Goal: Navigation & Orientation: Find specific page/section

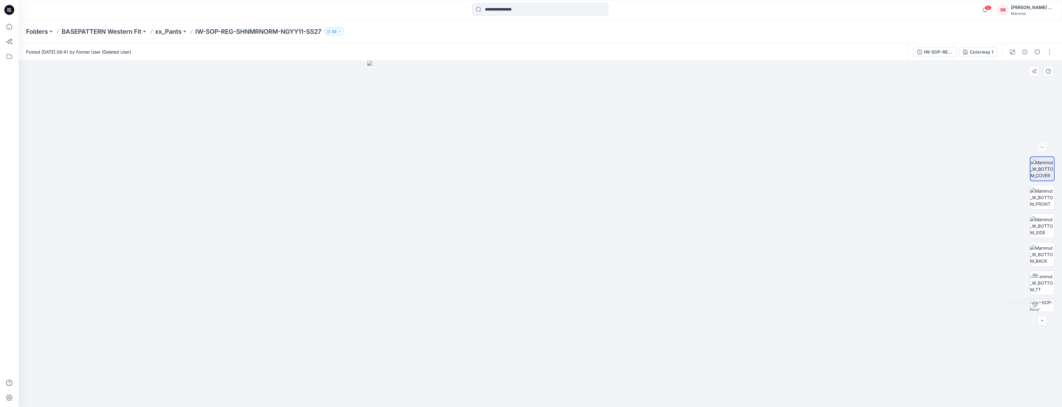
click at [707, 315] on img at bounding box center [540, 234] width 346 height 346
click at [98, 28] on p "BASEPATTERN Western Fit" at bounding box center [102, 31] width 80 height 9
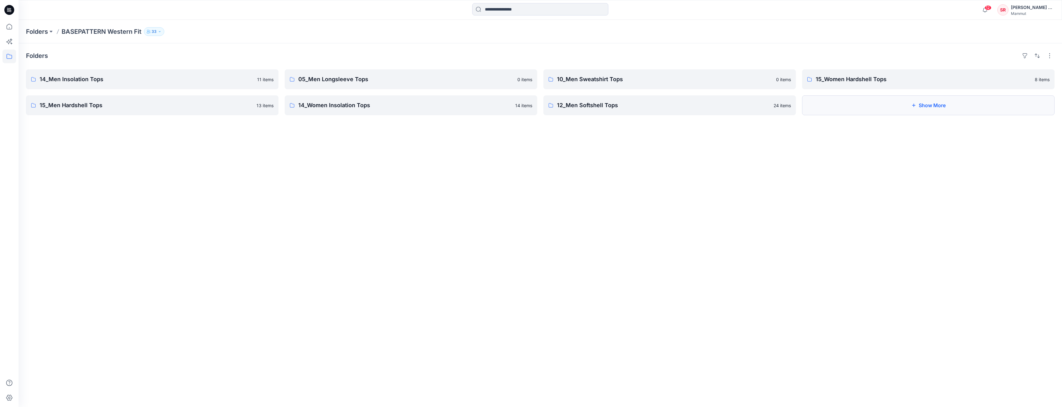
click at [922, 109] on button "Show More" at bounding box center [928, 105] width 253 height 20
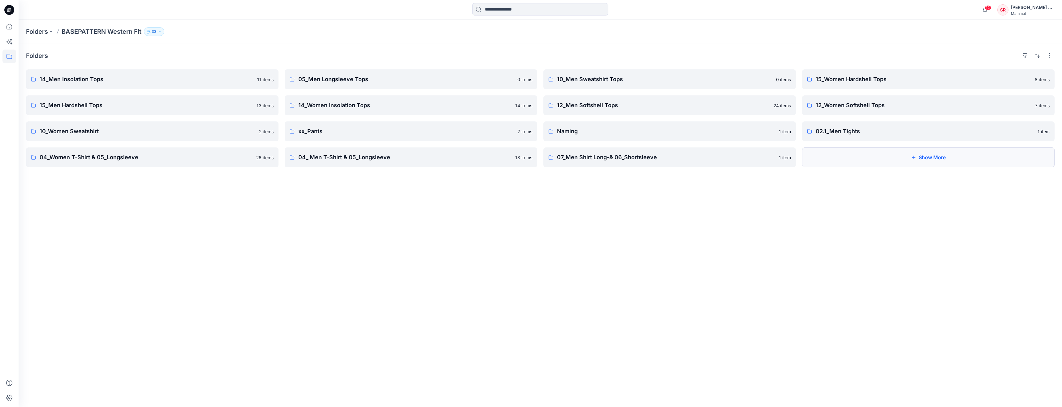
click at [880, 156] on button "Show More" at bounding box center [928, 157] width 253 height 20
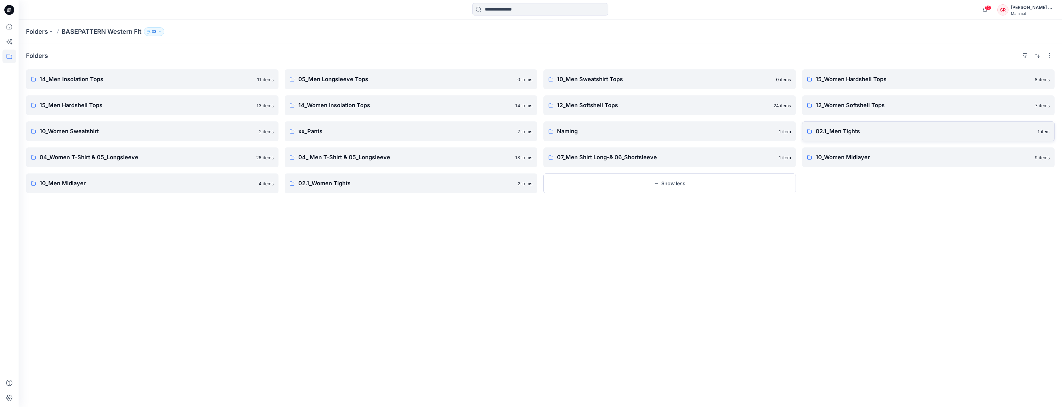
click at [821, 127] on p "02.1_Men Tights" at bounding box center [925, 131] width 218 height 9
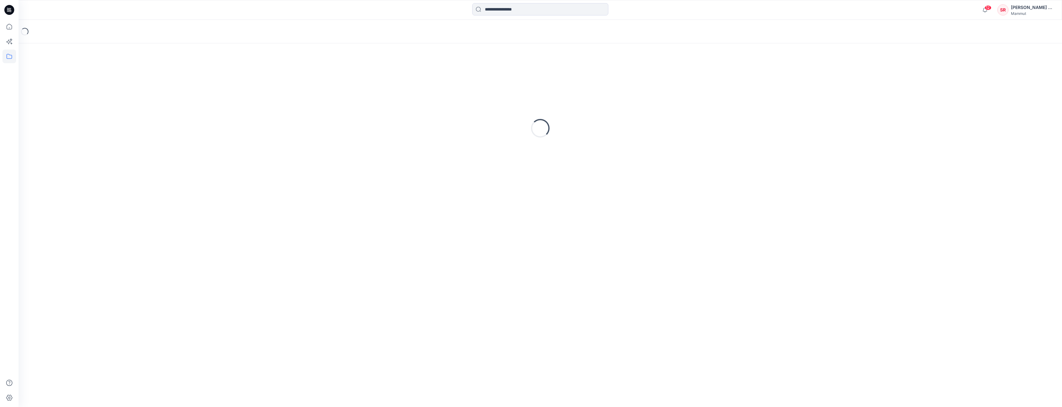
click at [821, 127] on div "Loading..." at bounding box center [540, 128] width 1029 height 155
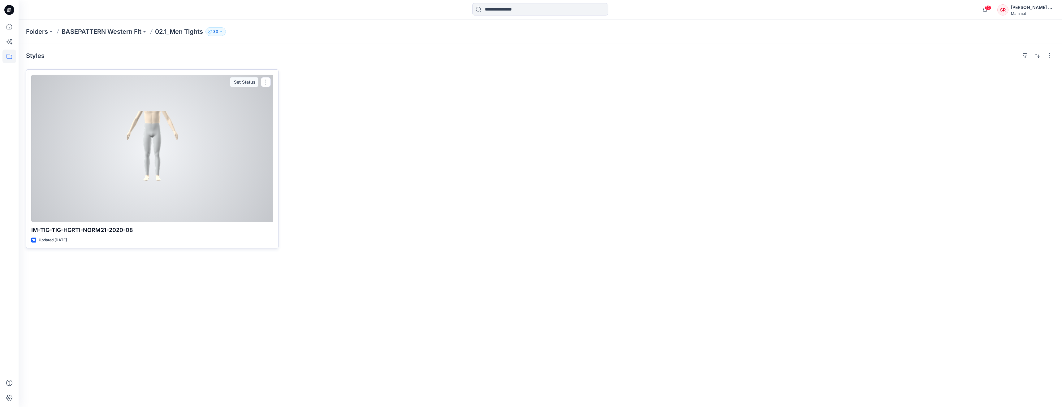
click at [182, 177] on div at bounding box center [152, 148] width 242 height 147
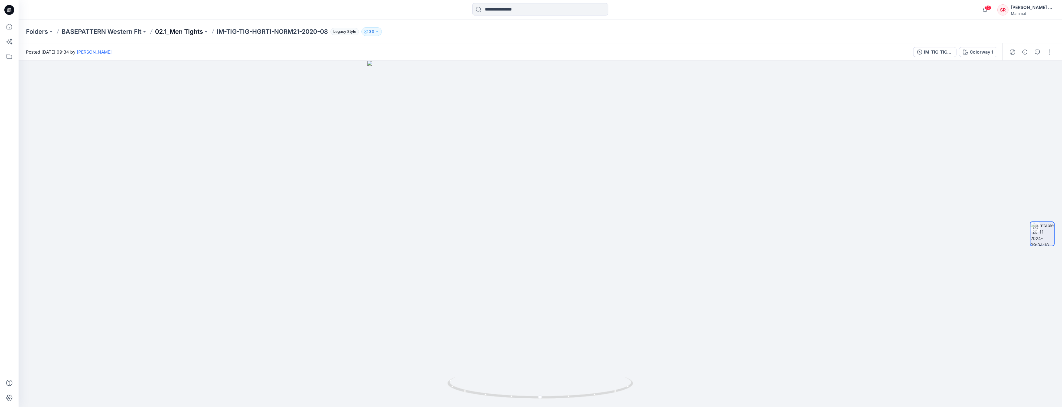
click at [188, 31] on p "02.1_Men Tights" at bounding box center [179, 31] width 48 height 9
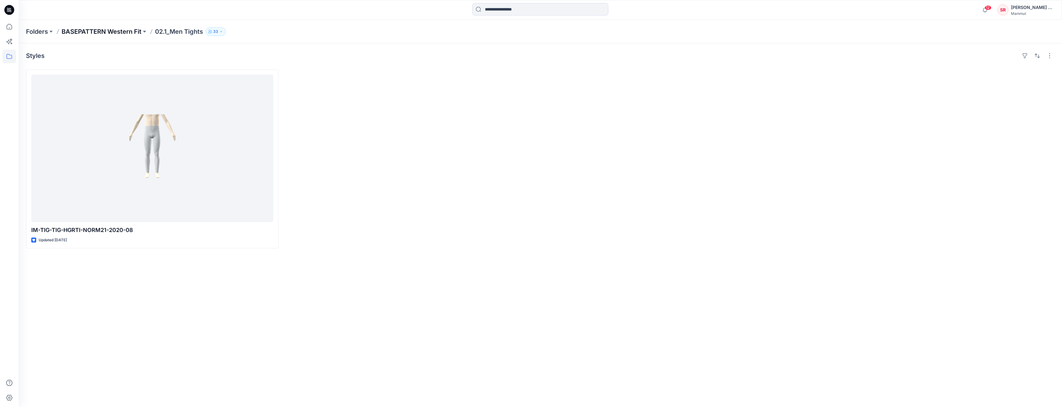
click at [119, 30] on p "BASEPATTERN Western Fit" at bounding box center [102, 31] width 80 height 9
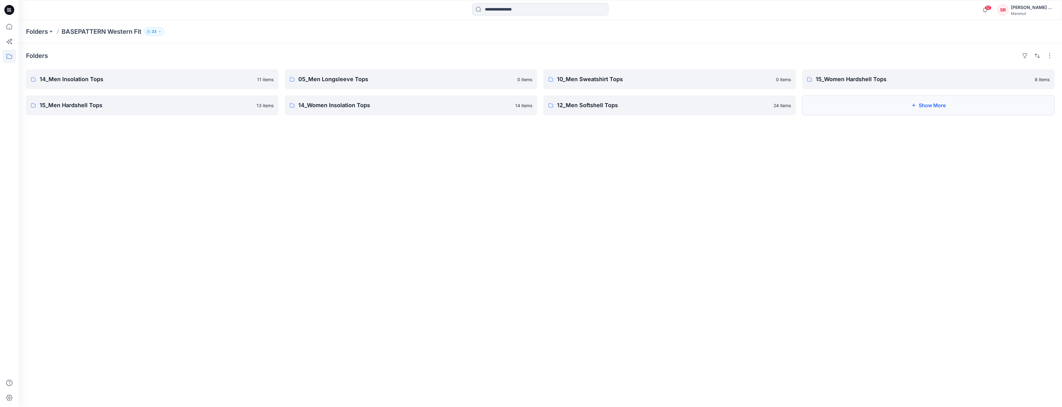
click at [910, 106] on button "Show More" at bounding box center [928, 105] width 253 height 20
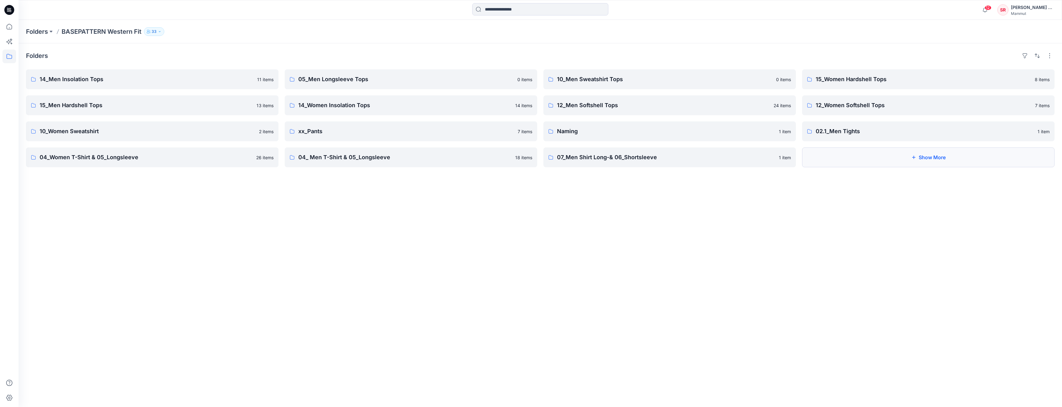
click at [878, 154] on button "Show More" at bounding box center [928, 157] width 253 height 20
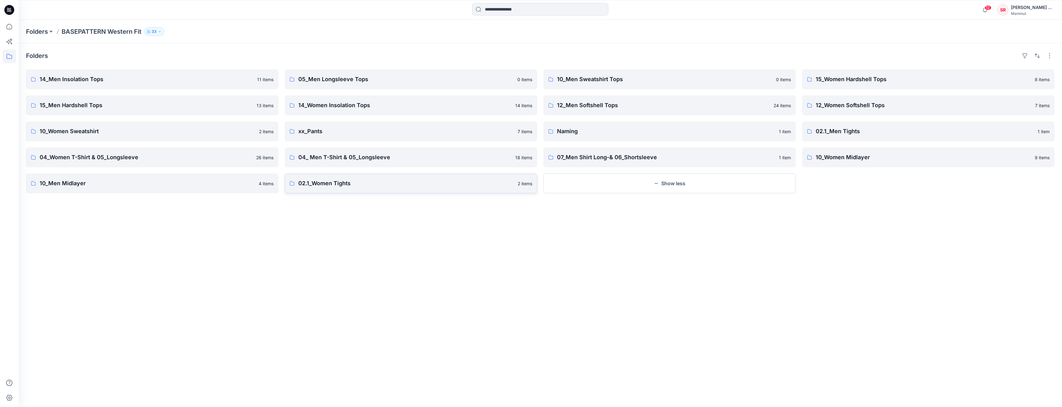
click at [349, 184] on p "02.1_Women Tights" at bounding box center [406, 183] width 216 height 9
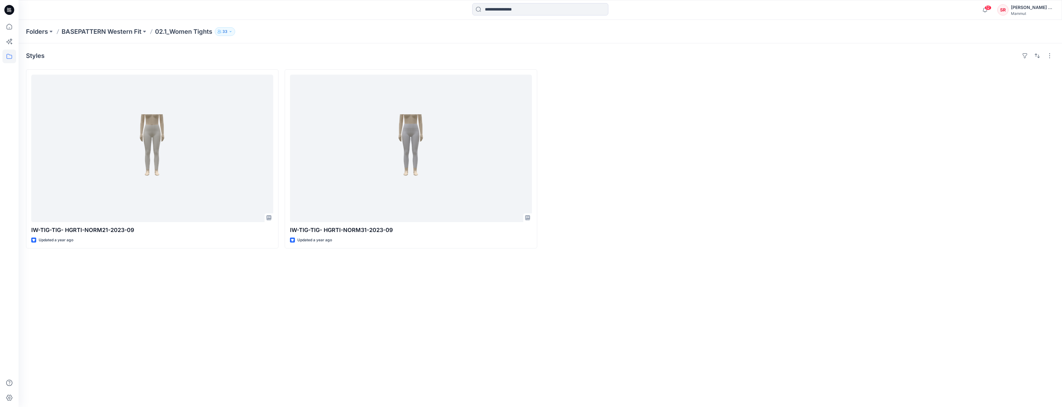
click at [252, 352] on div "Styles IW-TIG-TIG- HGRTI-NORM21-2023-09 Updated a year ago IW-TIG-TIG- HGRTI-NO…" at bounding box center [540, 224] width 1043 height 363
click at [97, 35] on p "BASEPATTERN Western Fit" at bounding box center [102, 31] width 80 height 9
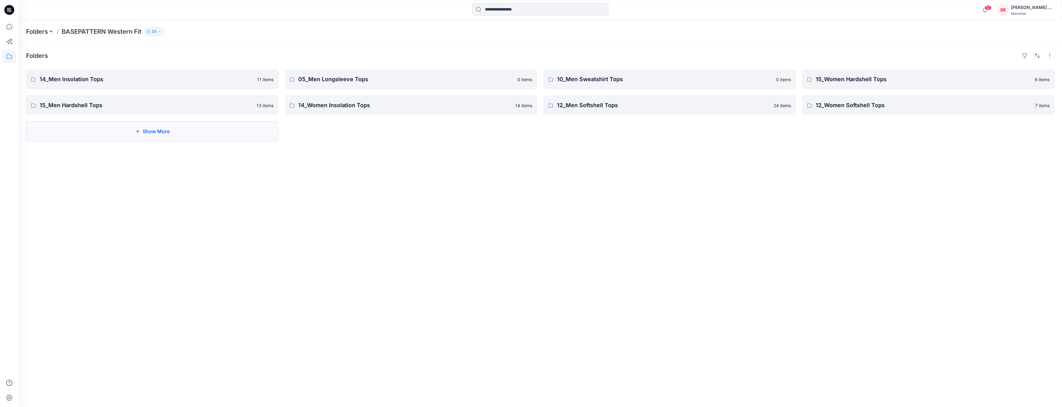
click at [223, 134] on button "Show More" at bounding box center [152, 131] width 253 height 20
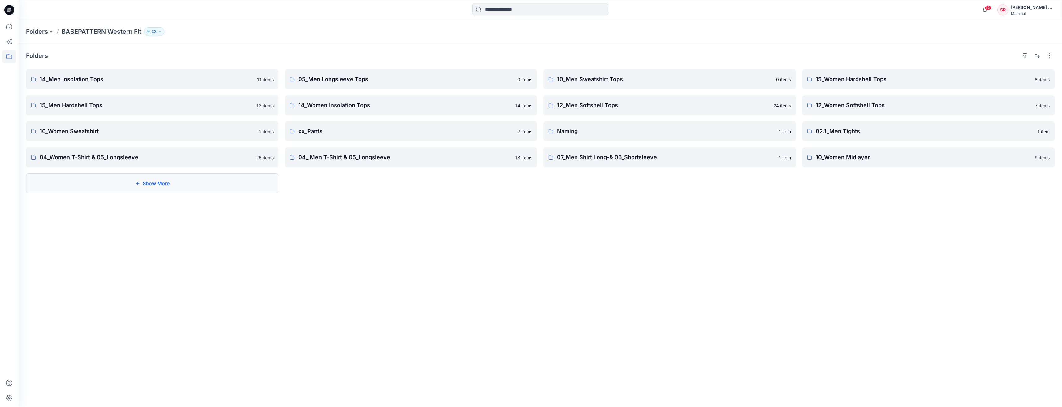
click at [223, 185] on button "Show More" at bounding box center [152, 183] width 253 height 20
drag, startPoint x: 637, startPoint y: 18, endPoint x: 636, endPoint y: 23, distance: 5.4
click at [637, 18] on div "12 Notifications [PERSON_NAME] has invited you to the Folder WIP_New and Update…" at bounding box center [540, 10] width 1043 height 20
click at [87, 80] on p "14_Men Insolation Tops" at bounding box center [147, 79] width 214 height 9
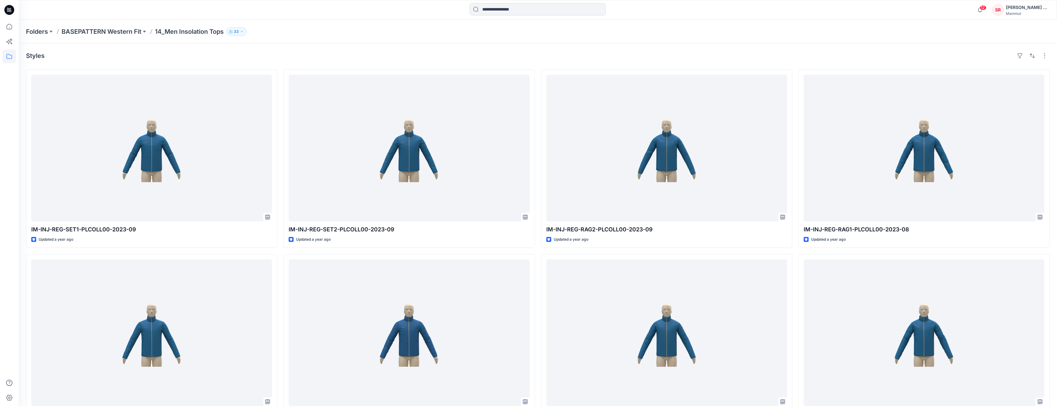
click at [110, 26] on div "Folders BASEPATTERN Western Fit 14_Men Insolation Tops 33" at bounding box center [538, 32] width 1039 height 24
click at [109, 30] on p "BASEPATTERN Western Fit" at bounding box center [102, 31] width 80 height 9
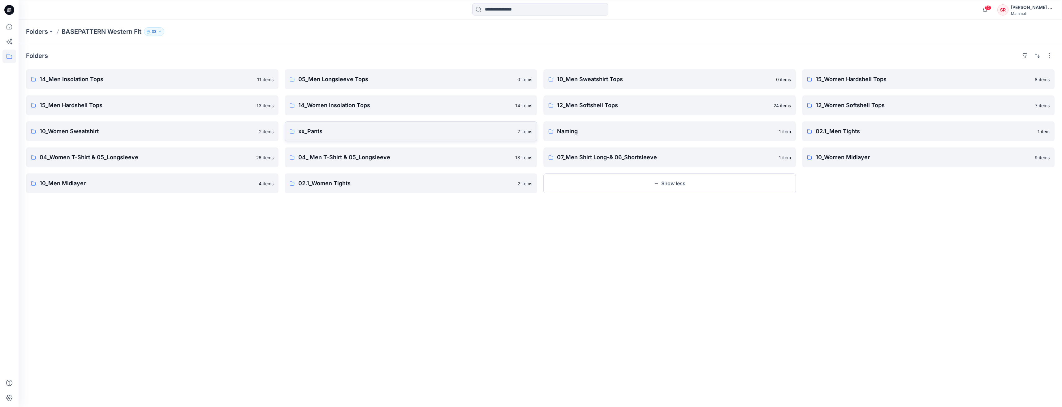
click at [313, 136] on link "xx_Pants 7 items" at bounding box center [411, 131] width 253 height 20
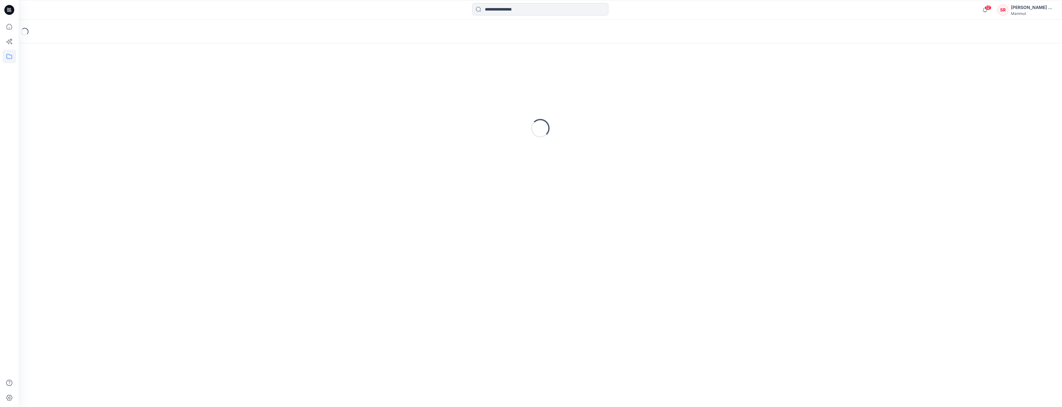
click at [313, 136] on div "Loading..." at bounding box center [540, 128] width 1029 height 155
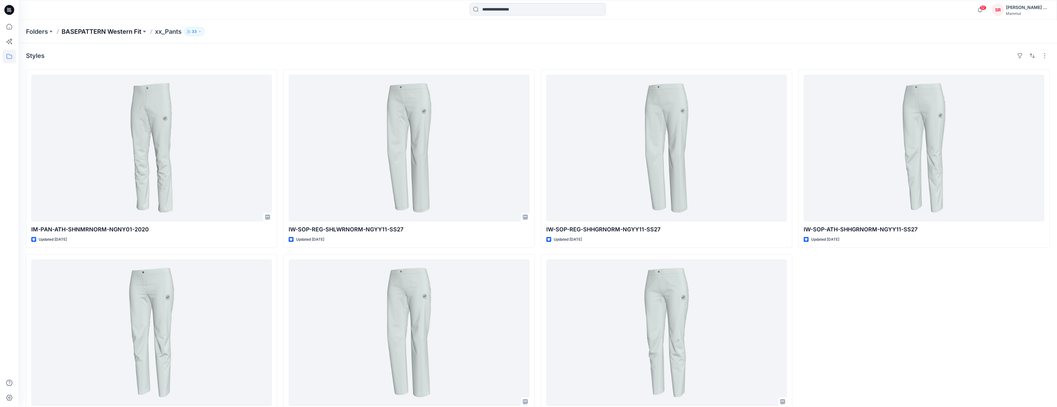
click at [123, 30] on p "BASEPATTERN Western Fit" at bounding box center [102, 31] width 80 height 9
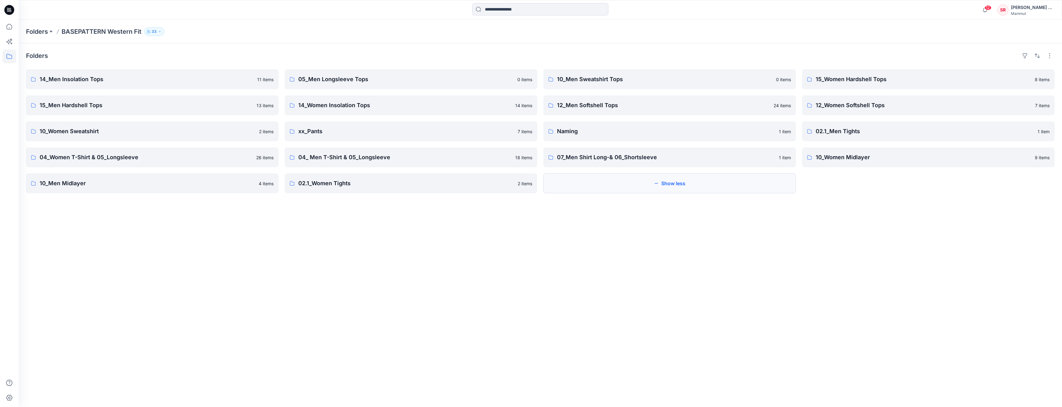
click at [650, 185] on button "Show less" at bounding box center [669, 183] width 253 height 20
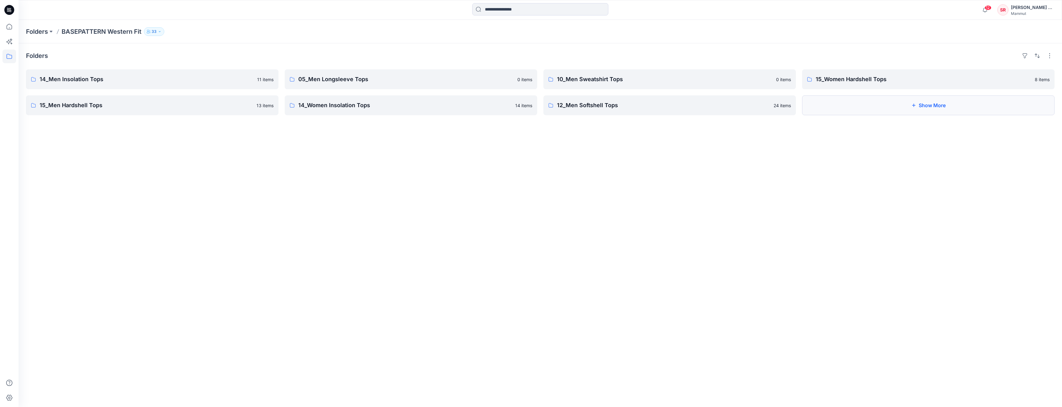
click at [881, 107] on button "Show More" at bounding box center [928, 105] width 253 height 20
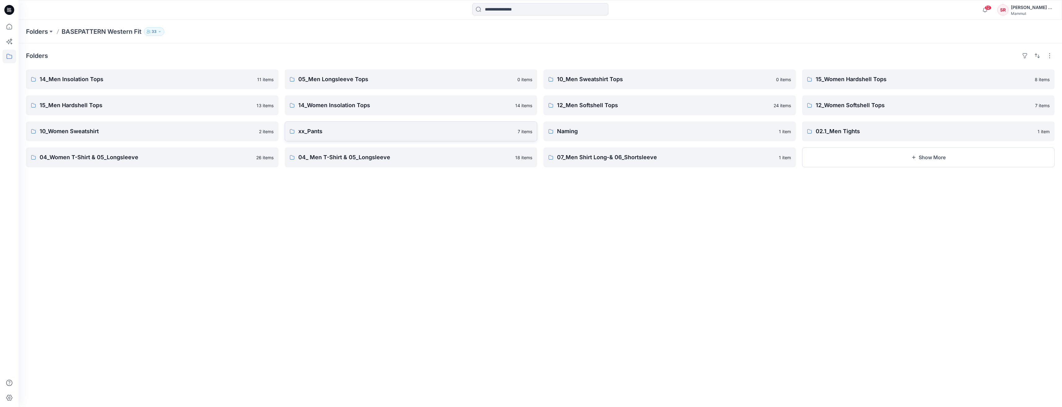
click at [354, 132] on p "xx_Pants" at bounding box center [406, 131] width 216 height 9
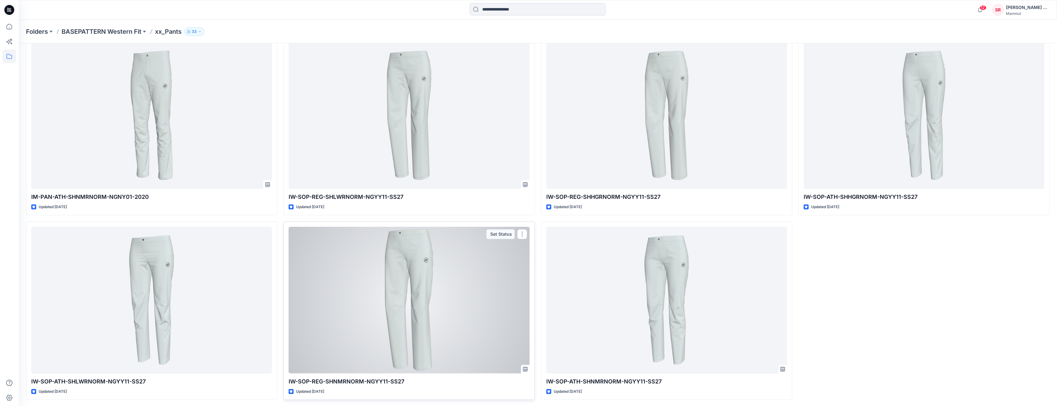
scroll to position [33, 0]
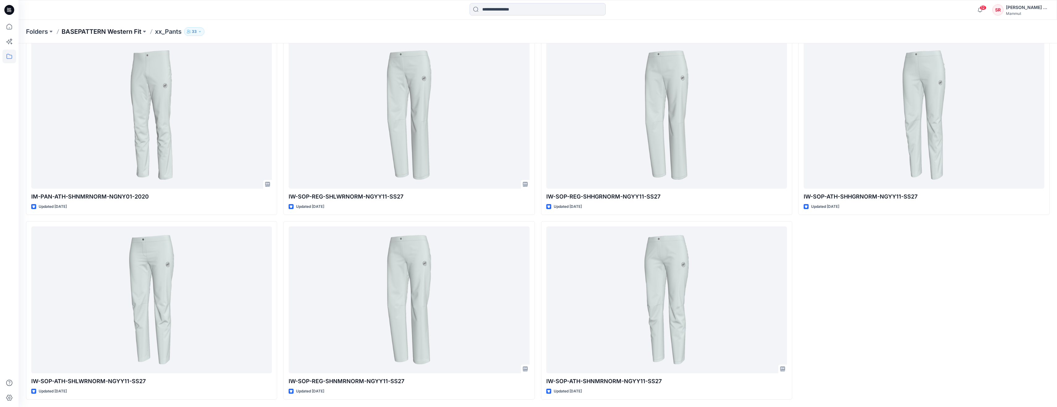
click at [111, 34] on p "BASEPATTERN Western Fit" at bounding box center [102, 31] width 80 height 9
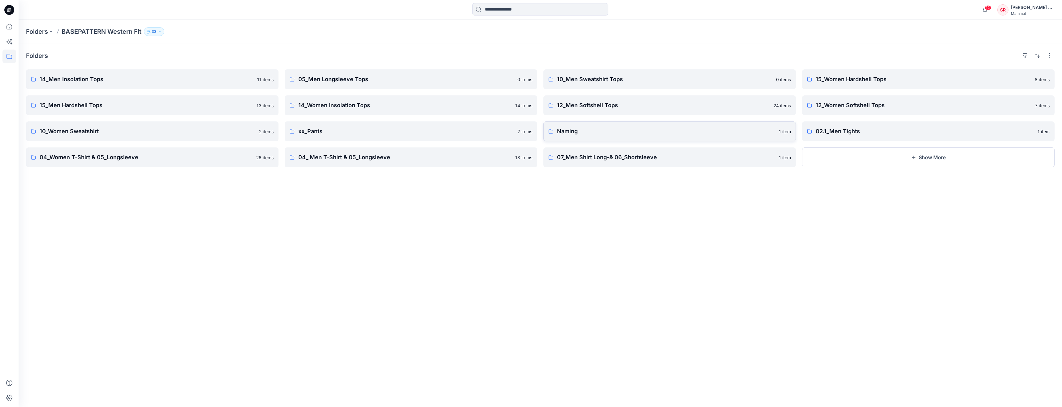
click at [576, 132] on p "Naming" at bounding box center [666, 131] width 218 height 9
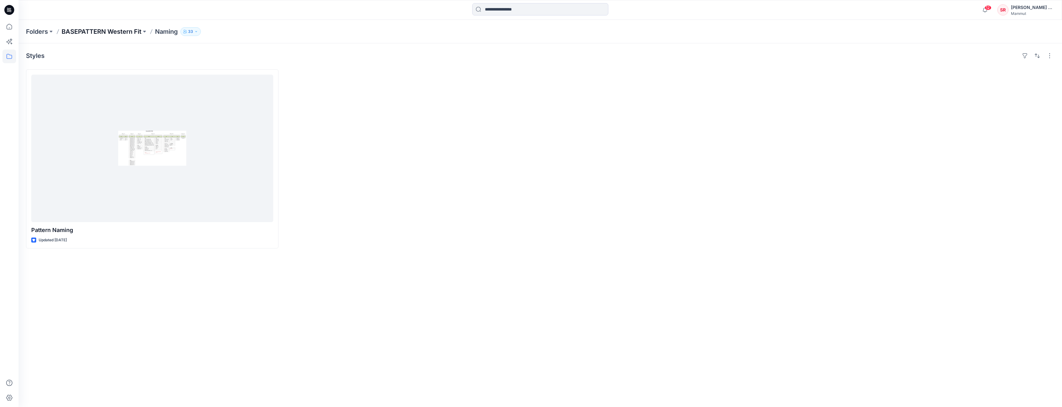
click at [110, 32] on p "BASEPATTERN Western Fit" at bounding box center [102, 31] width 80 height 9
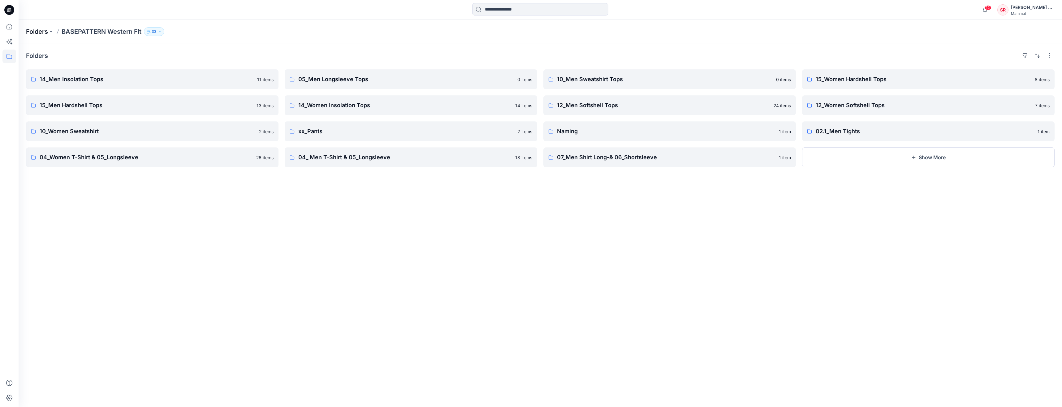
click at [45, 32] on p "Folders" at bounding box center [37, 31] width 22 height 9
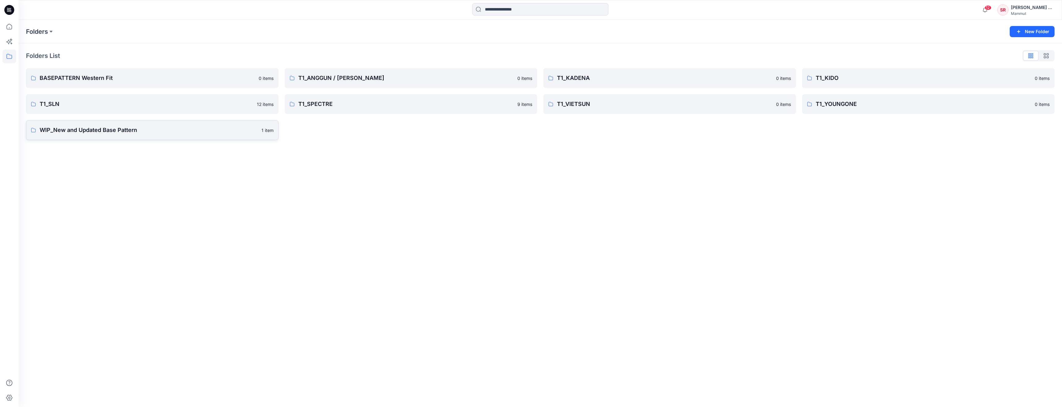
click at [85, 132] on p "WIP_New and Updated Base Pattern" at bounding box center [149, 130] width 218 height 9
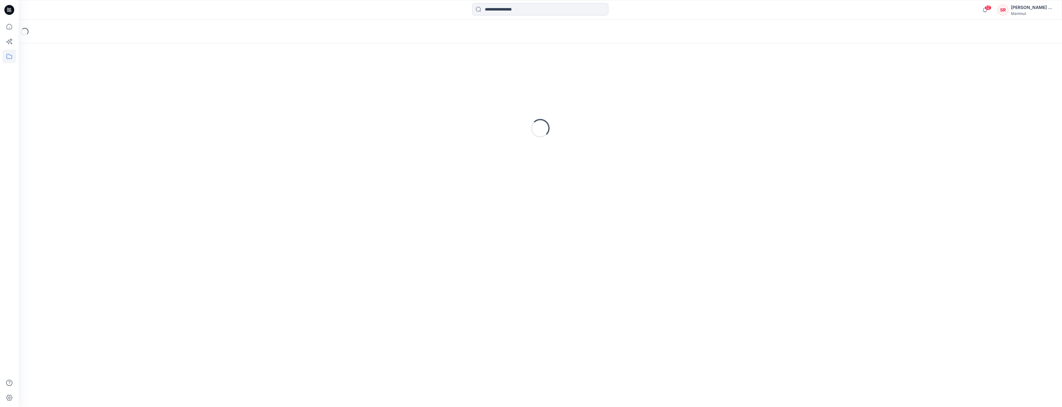
click at [85, 132] on div "Loading..." at bounding box center [540, 128] width 1029 height 155
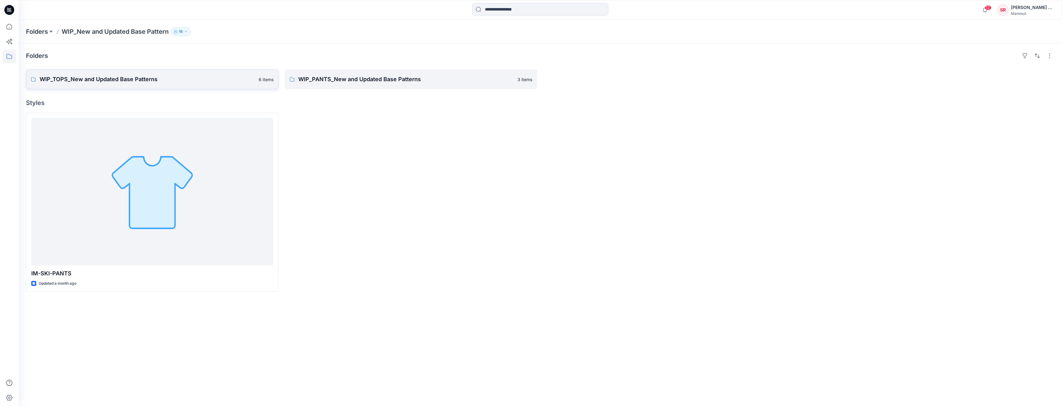
click at [137, 77] on p "WIP_TOPS_New and Updated Base Patterns" at bounding box center [147, 79] width 215 height 9
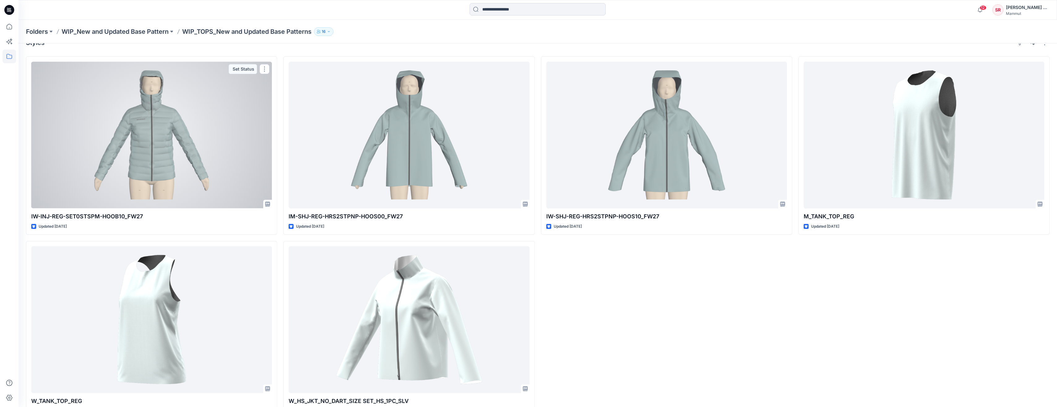
scroll to position [2, 0]
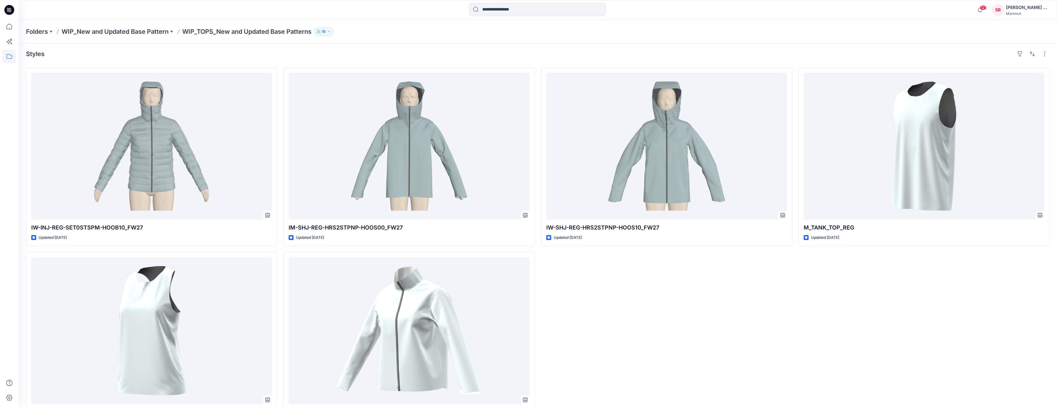
click at [626, 307] on div "IW-SHJ-REG-HRS2STPNP-HOOS10_FW27 Updated [DATE]" at bounding box center [666, 248] width 251 height 363
click at [131, 29] on p "WIP_New and Updated Base Pattern" at bounding box center [115, 31] width 107 height 9
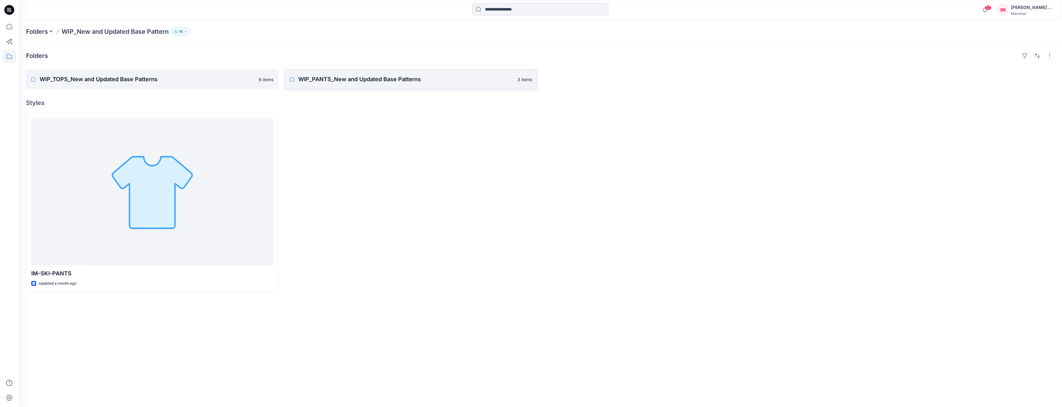
click at [322, 82] on p "WIP_PANTS_New and Updated Base Patterns" at bounding box center [405, 79] width 215 height 9
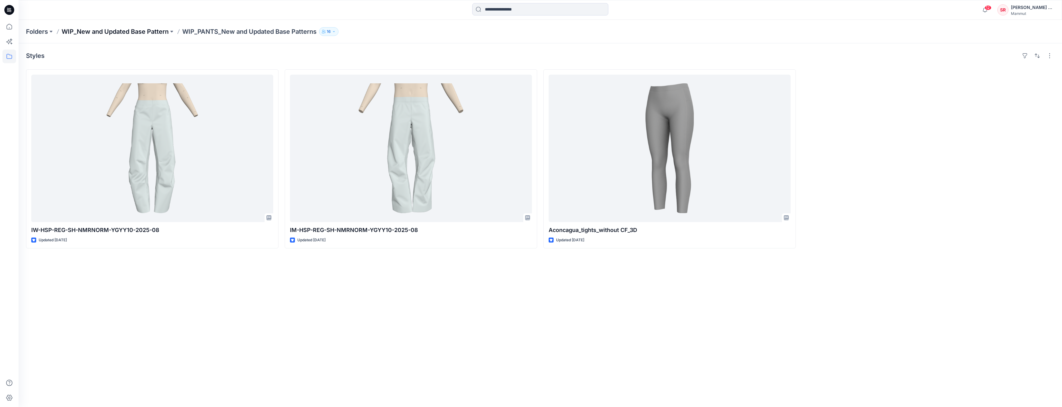
click at [140, 29] on p "WIP_New and Updated Base Pattern" at bounding box center [115, 31] width 107 height 9
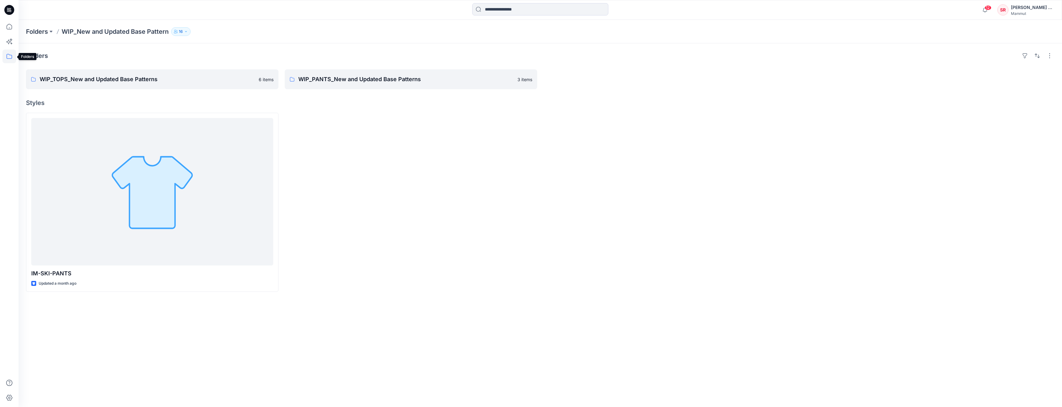
click at [7, 56] on icon at bounding box center [9, 57] width 14 height 14
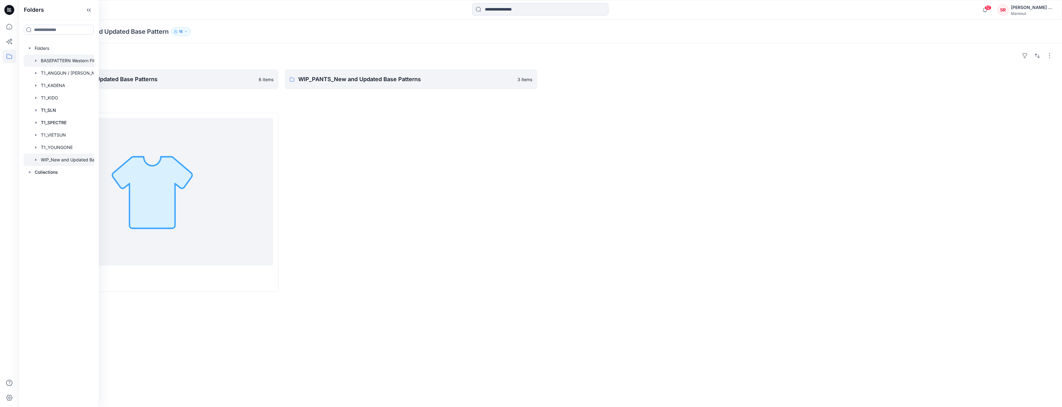
click at [52, 56] on div at bounding box center [67, 60] width 87 height 12
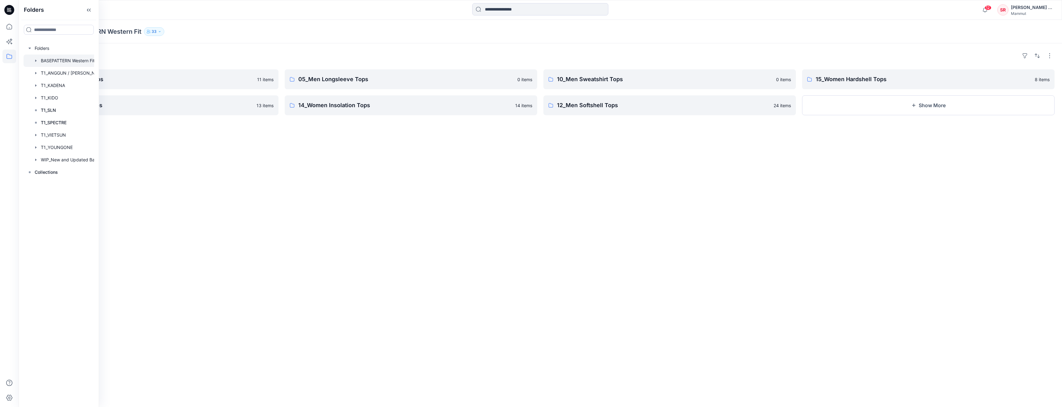
click at [219, 169] on div "Folders 14_Men Insolation Tops 11 items 15_Men Hardshell Tops 13 items 05_Men L…" at bounding box center [540, 224] width 1043 height 363
click at [914, 103] on icon "button" at bounding box center [913, 105] width 5 height 5
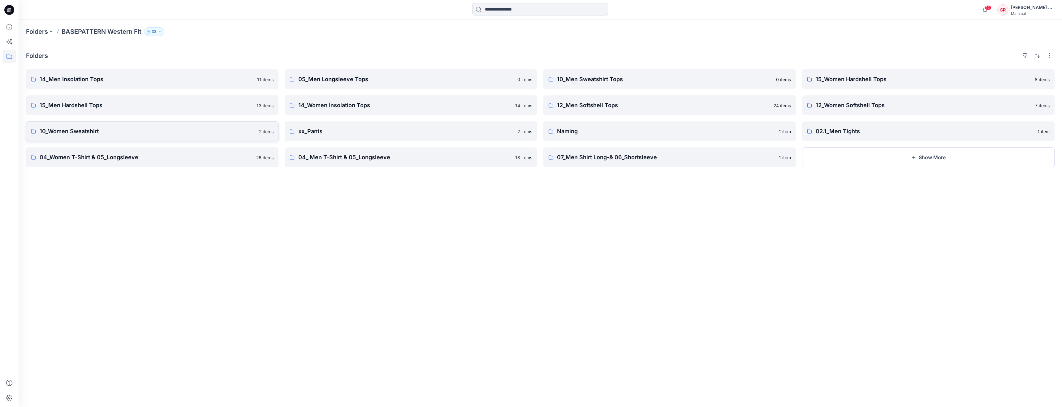
click at [92, 133] on p "10_Women Sweatshirt" at bounding box center [148, 131] width 216 height 9
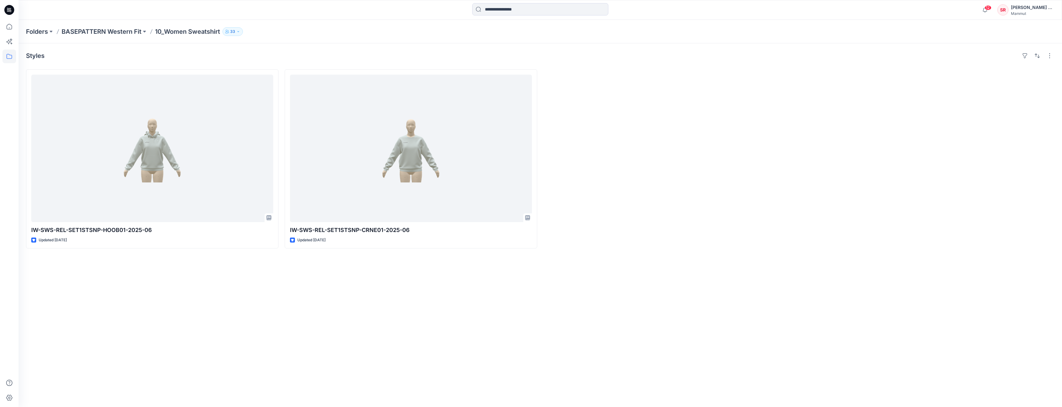
click at [165, 263] on div "Styles IW-SWS-REL-SET1STSNP-HOOB01-2025-06 Updated [DATE] IW-SWS-REL-SET1STSNP-…" at bounding box center [540, 224] width 1043 height 363
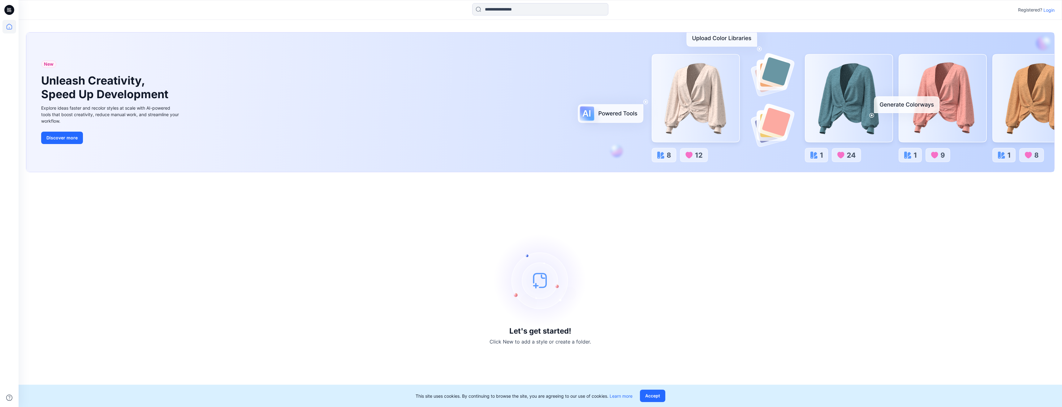
click at [1049, 7] on p "Login" at bounding box center [1048, 10] width 11 height 6
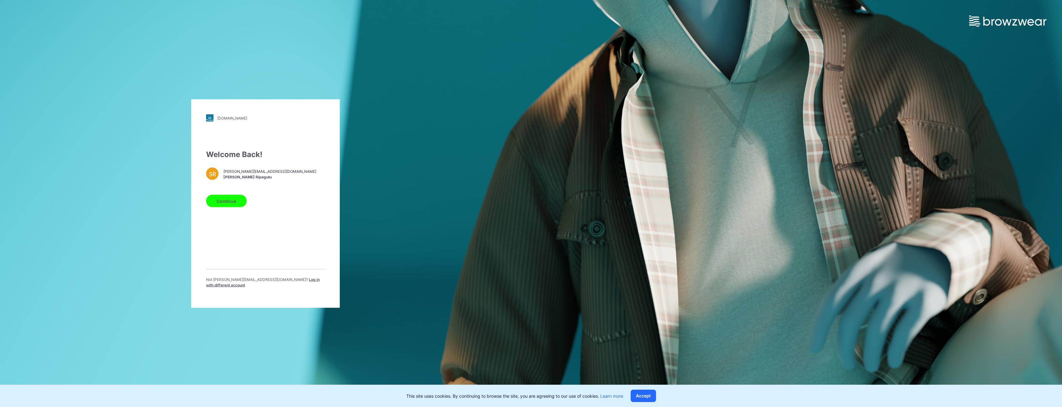
click at [226, 200] on button "Continue" at bounding box center [226, 201] width 41 height 12
click at [225, 204] on button "Continue" at bounding box center [226, 201] width 41 height 12
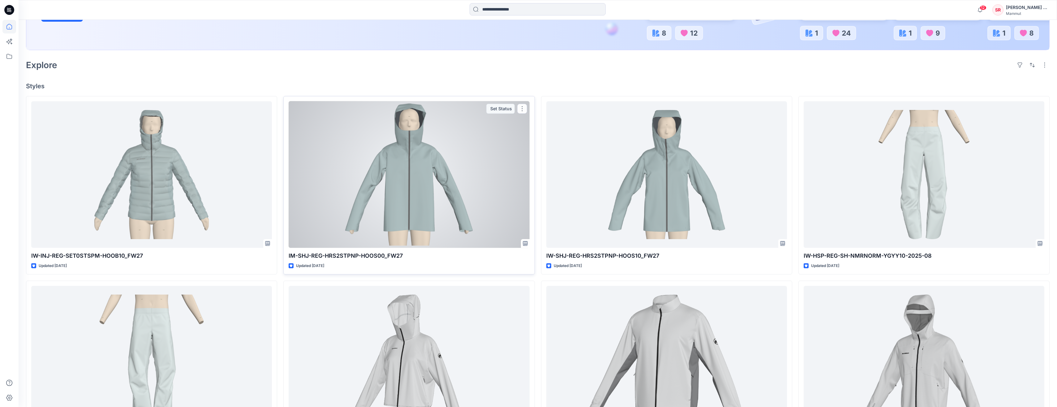
scroll to position [155, 0]
